Goal: Transaction & Acquisition: Subscribe to service/newsletter

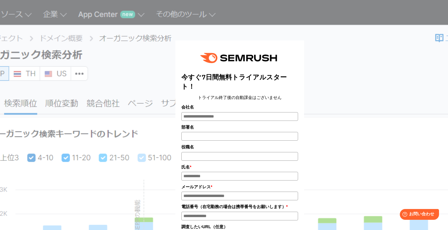
click at [347, 92] on div "今すぐ7日間無料トライアルスタート！ トライアル終了後の自動課金はございません 会社名 部署名 *" at bounding box center [240, 195] width 300 height 377
click at [124, 55] on div "今すぐ7日間無料トライアルスタート！ トライアル終了後の自動課金はございません 会社名 部署名 *" at bounding box center [240, 195] width 300 height 377
click at [86, 61] on div "今すぐ7日間無料トライアルスタート！ トライアル終了後の自動課金はございません 会社名 部署名 * * * *" at bounding box center [240, 193] width 360 height 381
